Goal: Transaction & Acquisition: Purchase product/service

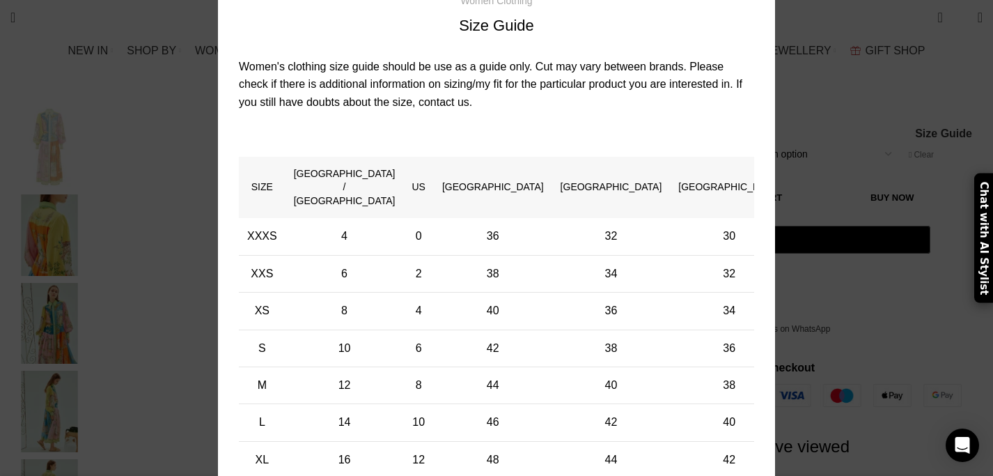
click at [141, 170] on div "× Women's clothing size guide Women Clothing Size Guide Women's clothing size g…" at bounding box center [496, 253] width 972 height 710
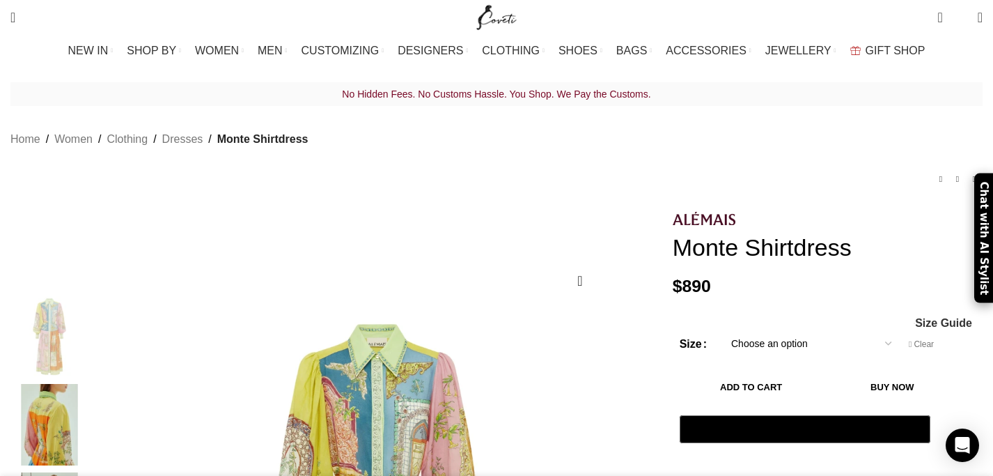
scroll to position [0, 1319]
click at [915, 318] on span "Size Guide" at bounding box center [943, 323] width 57 height 11
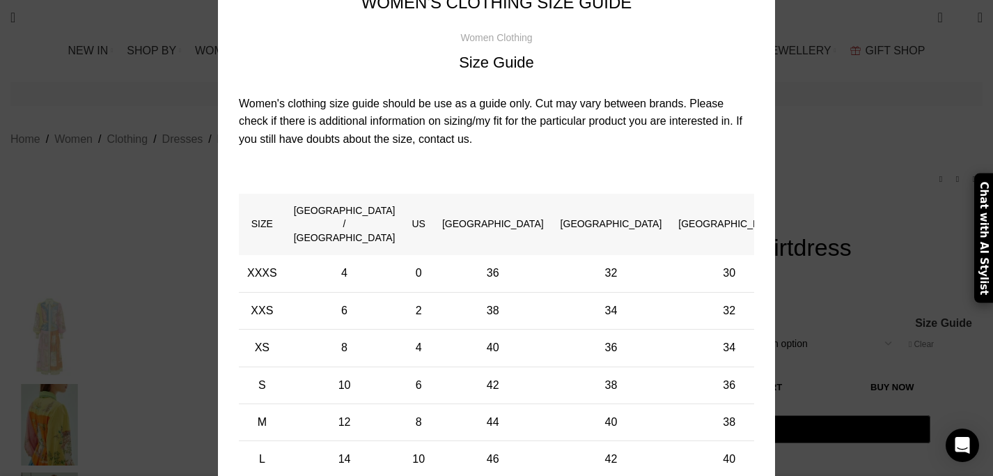
scroll to position [0, 1905]
click at [125, 114] on div "× Women's clothing size guide Women Clothing Size Guide Women's clothing size g…" at bounding box center [496, 290] width 972 height 710
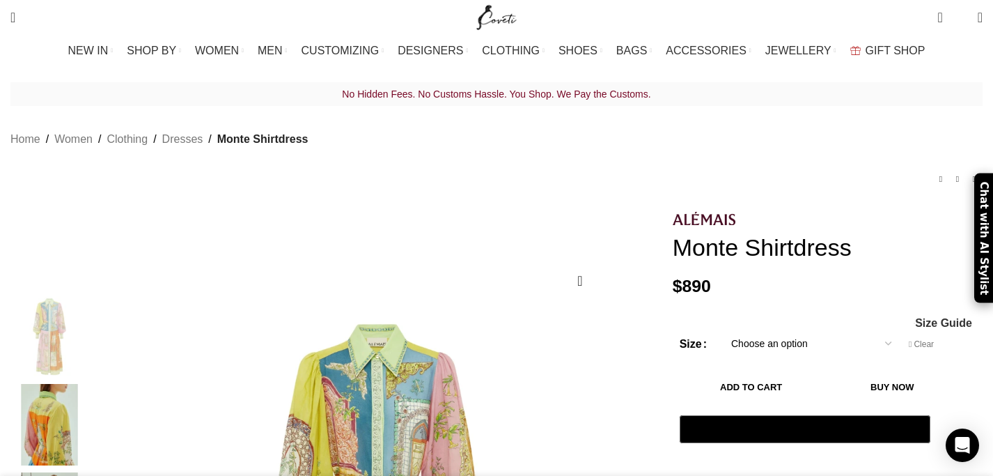
scroll to position [0, 2052]
click at [731, 329] on select "Choose an option 4 UK 6 UK 8 [GEOGRAPHIC_DATA] 10 [GEOGRAPHIC_DATA] 12 [GEOGRAP…" at bounding box center [811, 343] width 181 height 29
click at [915, 318] on span "Size Guide" at bounding box center [943, 323] width 57 height 11
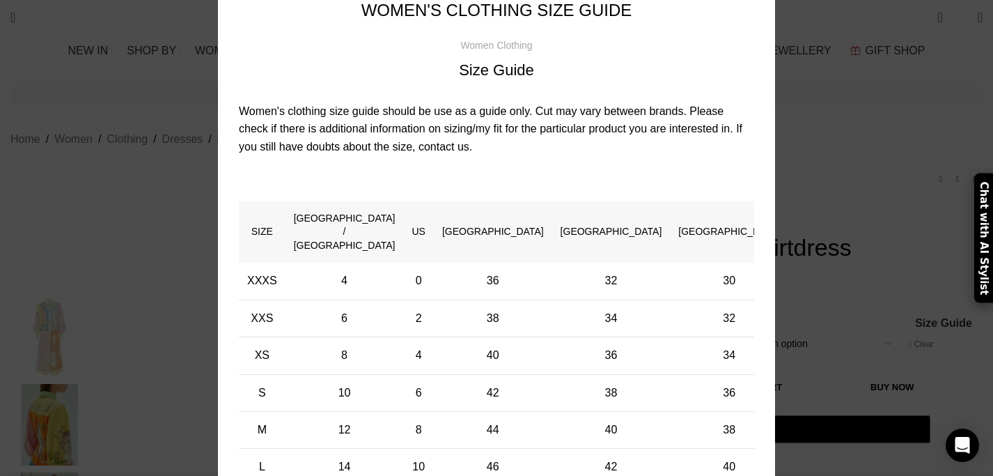
scroll to position [59, 0]
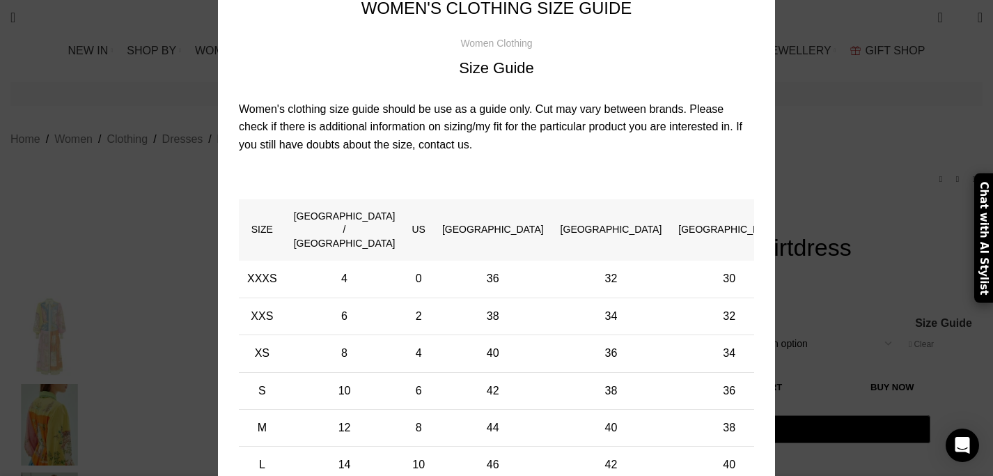
click at [819, 141] on div "× Women's clothing size guide Women Clothing Size Guide Women's clothing size g…" at bounding box center [496, 296] width 972 height 710
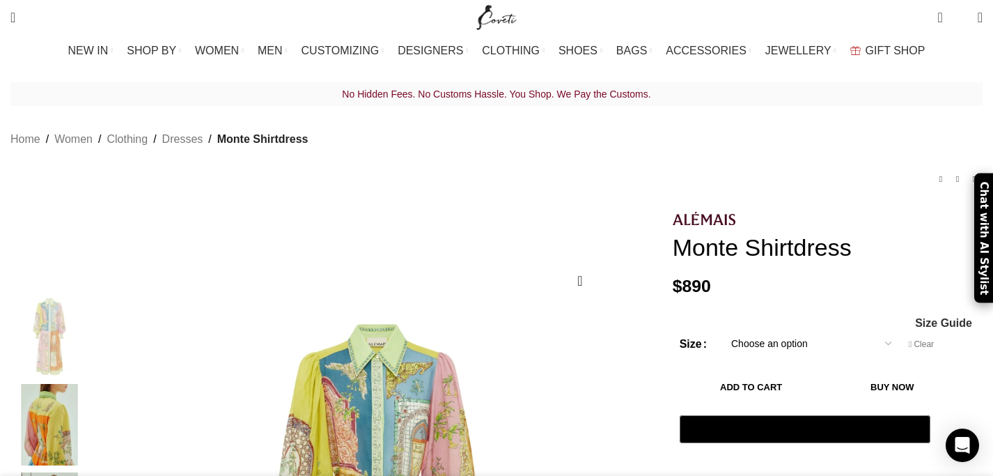
click at [759, 329] on select "Choose an option 4 UK 6 UK 8 [GEOGRAPHIC_DATA] 10 [GEOGRAPHIC_DATA] 12 [GEOGRAP…" at bounding box center [811, 343] width 181 height 29
click at [721, 329] on select "Choose an option 4 UK 6 UK 8 [GEOGRAPHIC_DATA] 10 [GEOGRAPHIC_DATA] 12 [GEOGRAP…" at bounding box center [811, 343] width 181 height 29
select select "10-[GEOGRAPHIC_DATA]"
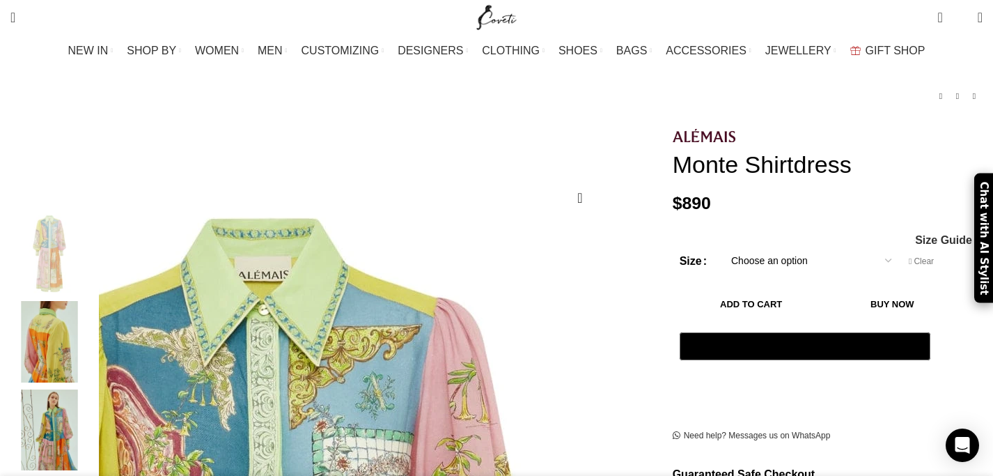
scroll to position [111, 0]
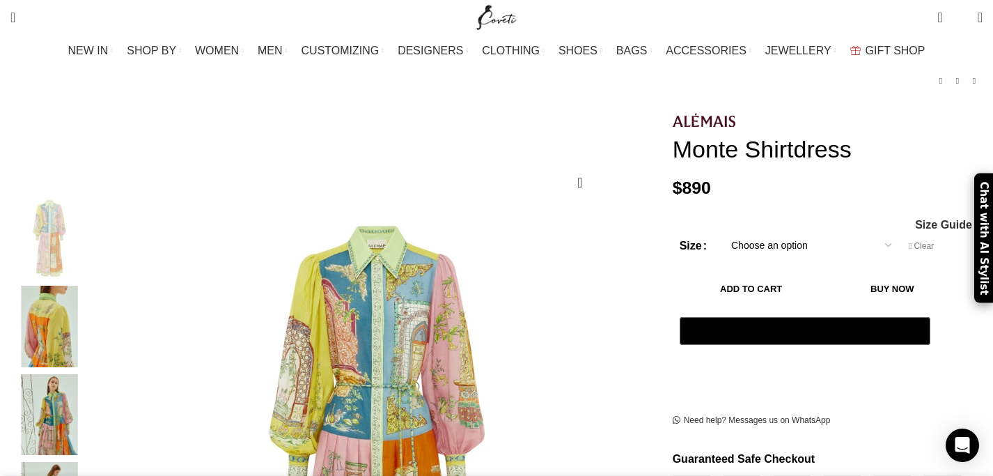
click at [92, 410] on img "3 / 5" at bounding box center [49, 414] width 85 height 81
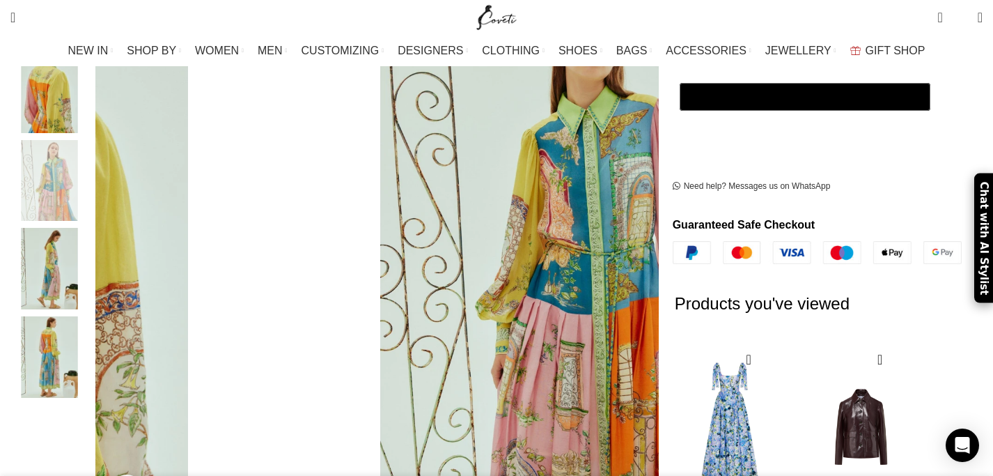
scroll to position [353, 0]
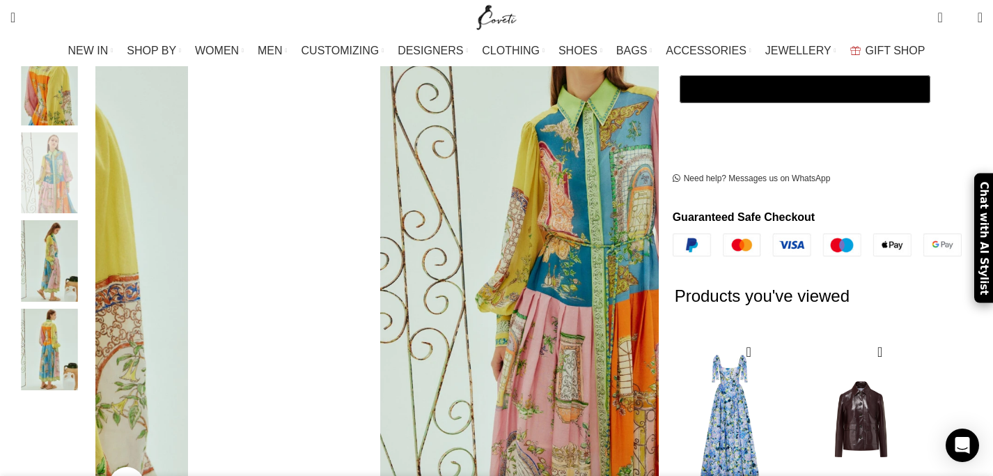
click at [92, 333] on img "5 / 5" at bounding box center [49, 348] width 85 height 81
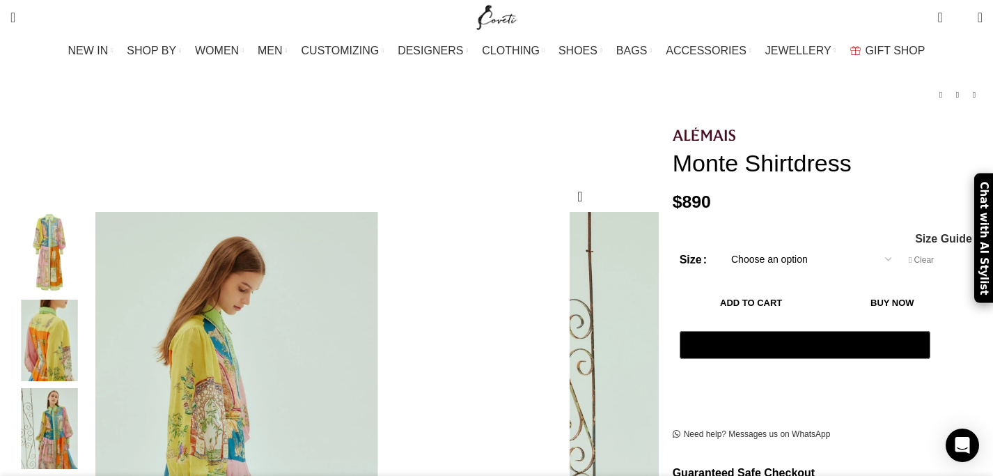
scroll to position [94, 0]
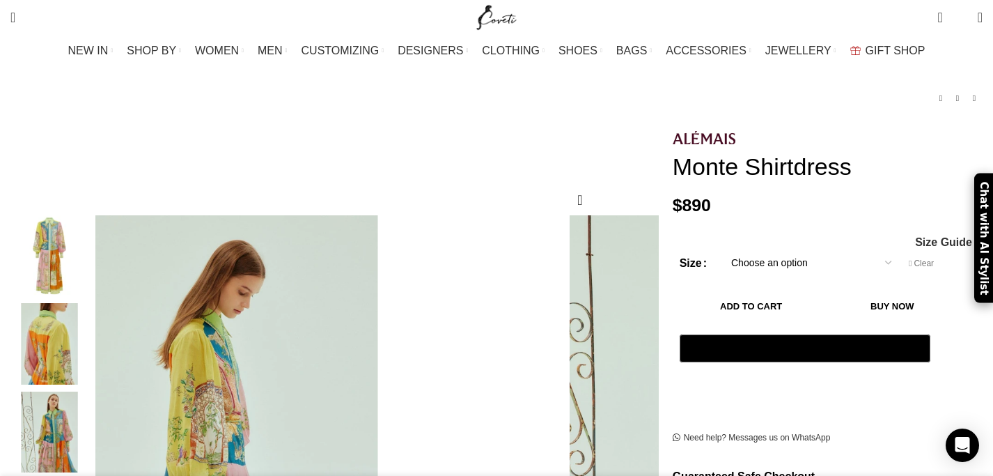
click at [698, 291] on button "Add to cart" at bounding box center [751, 305] width 143 height 29
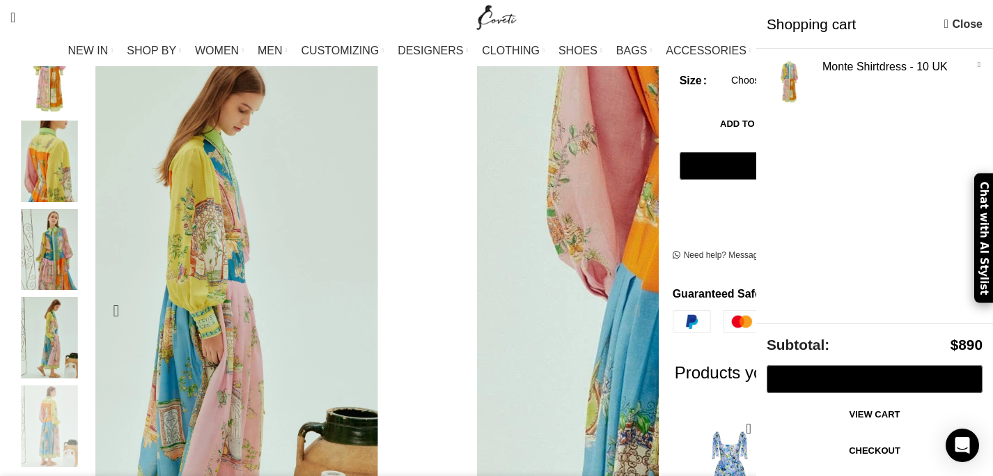
scroll to position [0, 293]
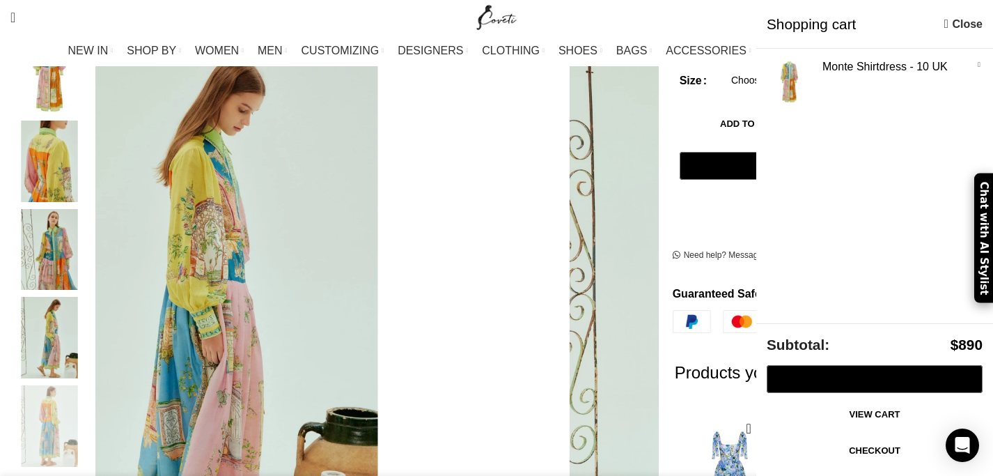
click at [92, 336] on img "4 / 5" at bounding box center [49, 337] width 85 height 81
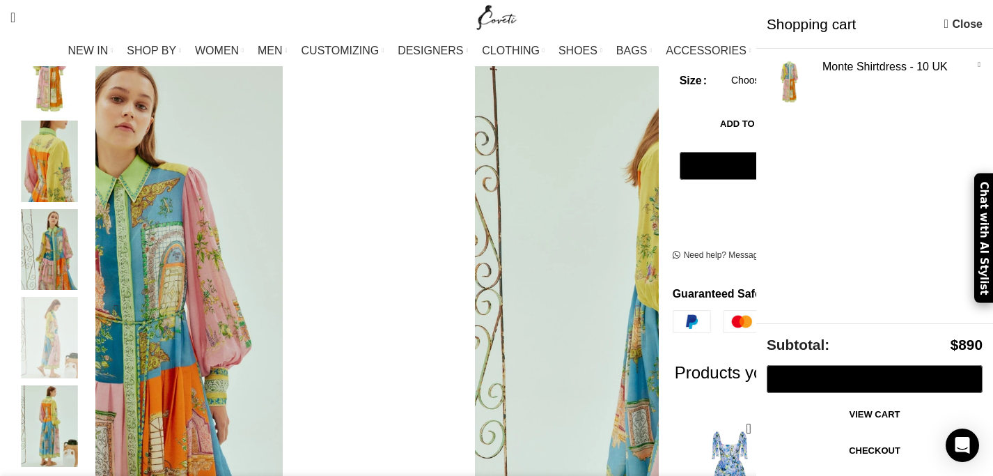
scroll to position [0, 439]
click at [620, 293] on div "Next slide" at bounding box center [637, 310] width 35 height 35
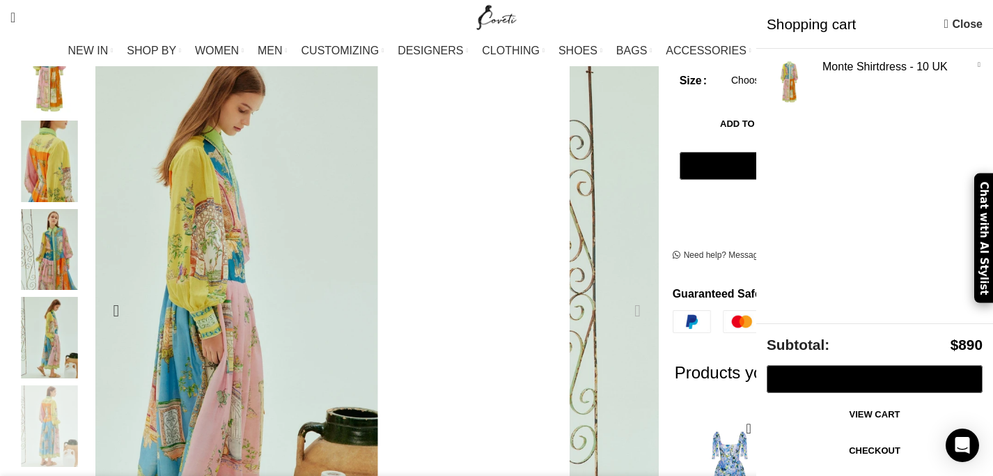
click at [620, 293] on div "Next slide" at bounding box center [637, 310] width 35 height 35
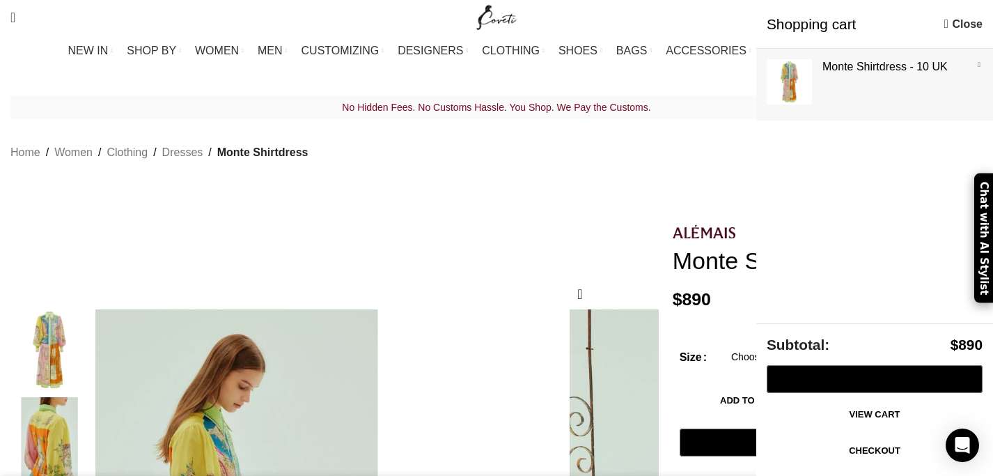
scroll to position [0, 146]
click at [878, 269] on div "Show × [GEOGRAPHIC_DATA] - 10 UK - Monte Shirtdress quantity 1 + 1 × $ 890" at bounding box center [874, 186] width 237 height 274
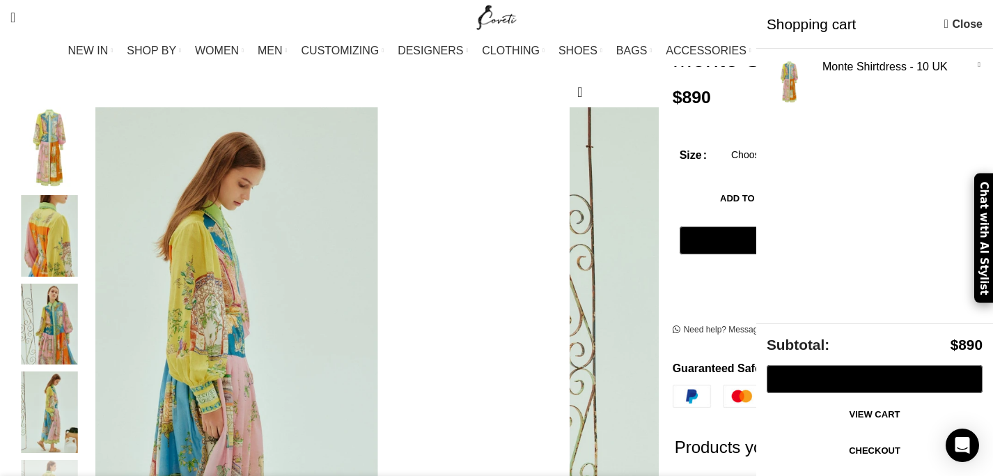
scroll to position [204, 0]
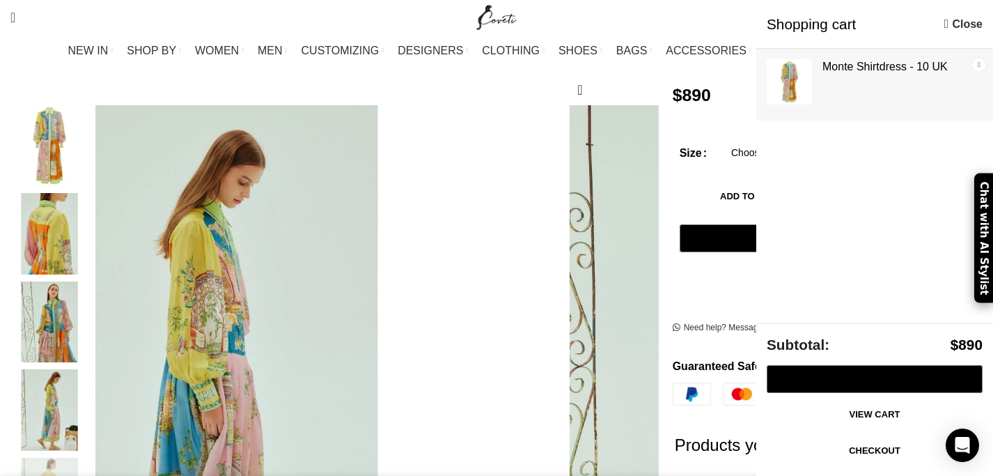
click at [978, 61] on link "×" at bounding box center [979, 65] width 14 height 14
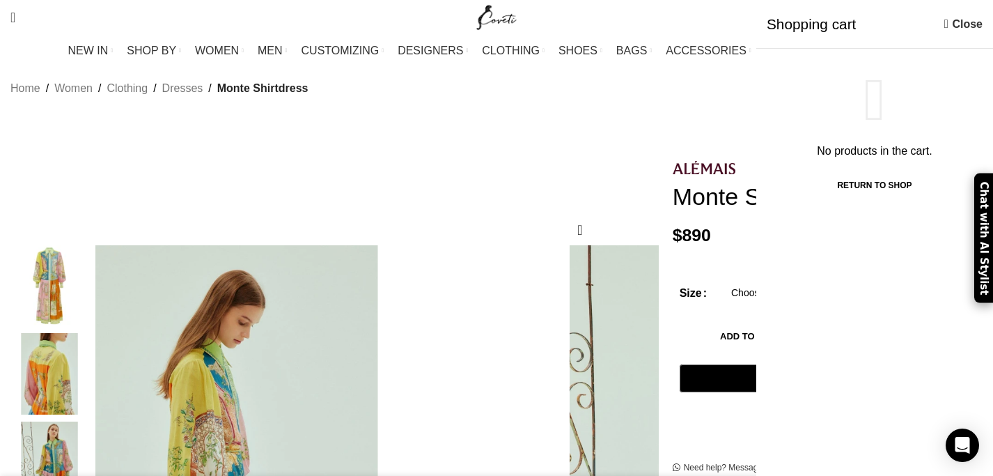
scroll to position [60, 0]
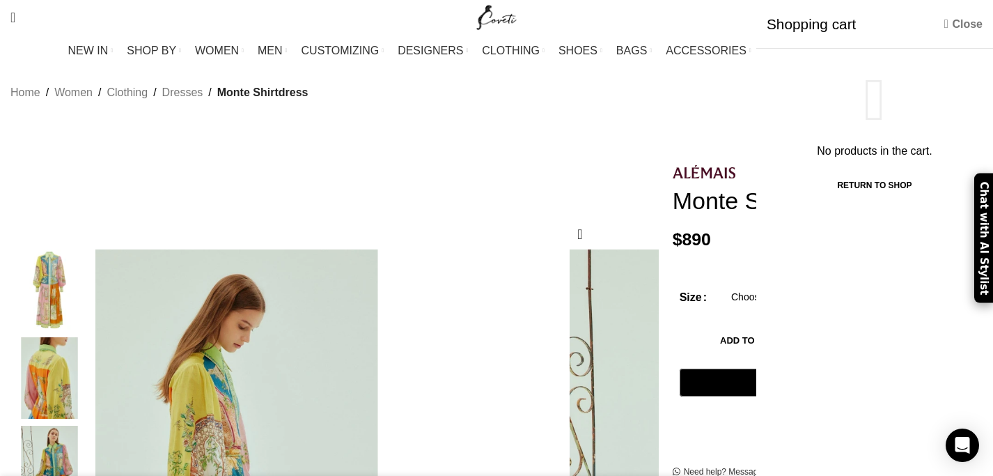
click at [955, 21] on link "Close" at bounding box center [963, 23] width 38 height 17
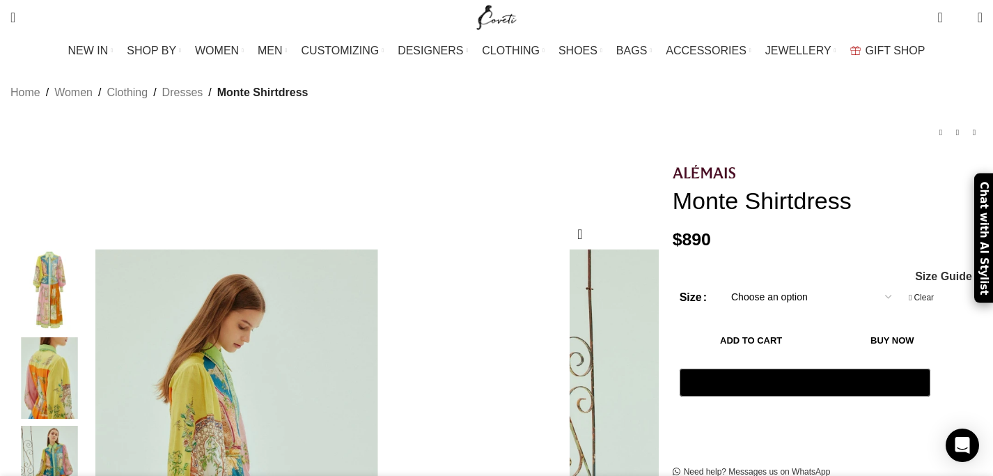
scroll to position [0, 439]
click at [915, 271] on span "Size Guide" at bounding box center [943, 276] width 57 height 11
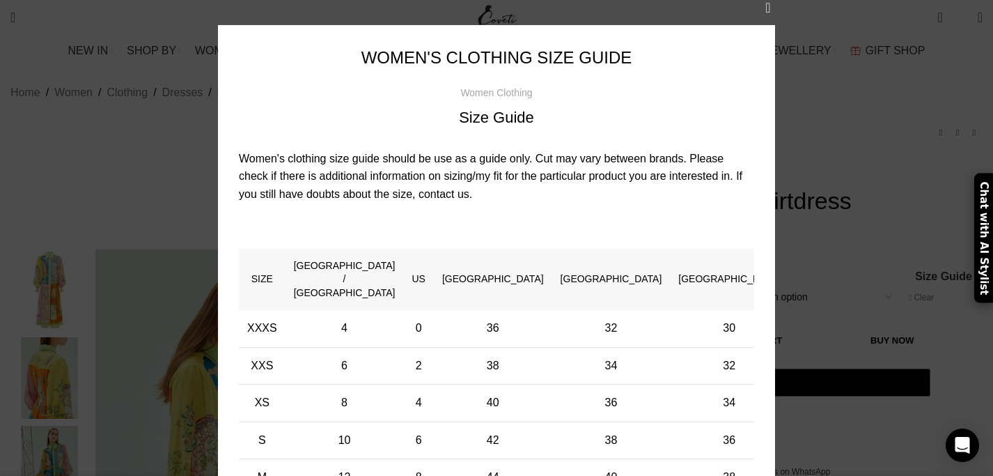
scroll to position [12, 0]
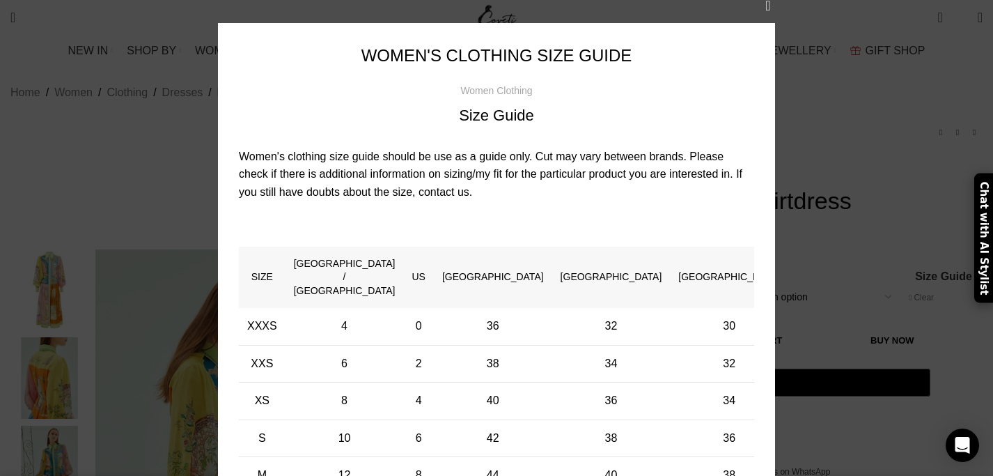
click at [81, 146] on div "× Women's clothing size guide Women Clothing Size Guide Women's clothing size g…" at bounding box center [496, 343] width 972 height 710
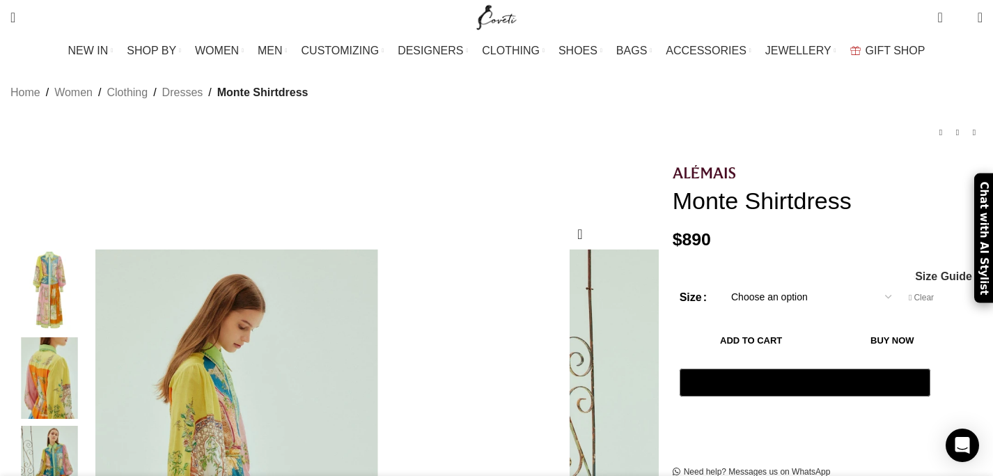
click at [823, 325] on button "Add to cart" at bounding box center [751, 339] width 143 height 29
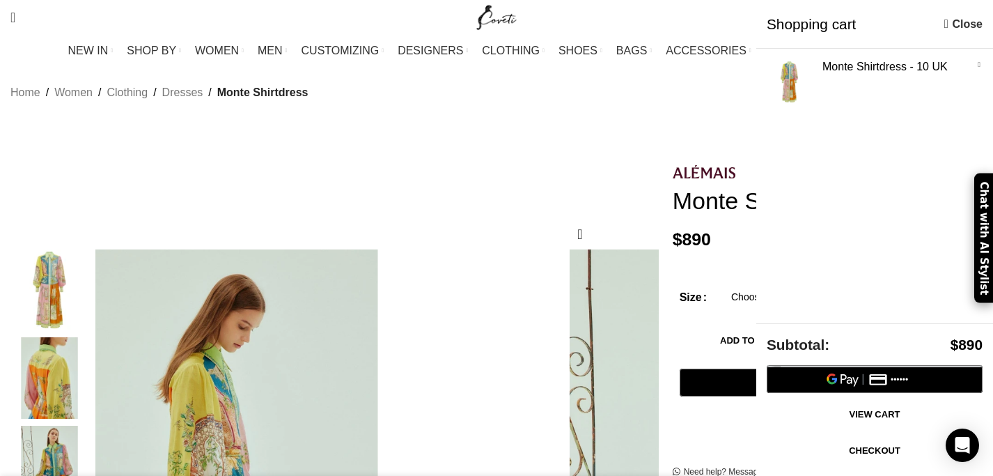
scroll to position [0, 586]
click at [836, 455] on link "Checkout" at bounding box center [875, 450] width 216 height 29
